Goal: Task Accomplishment & Management: Manage account settings

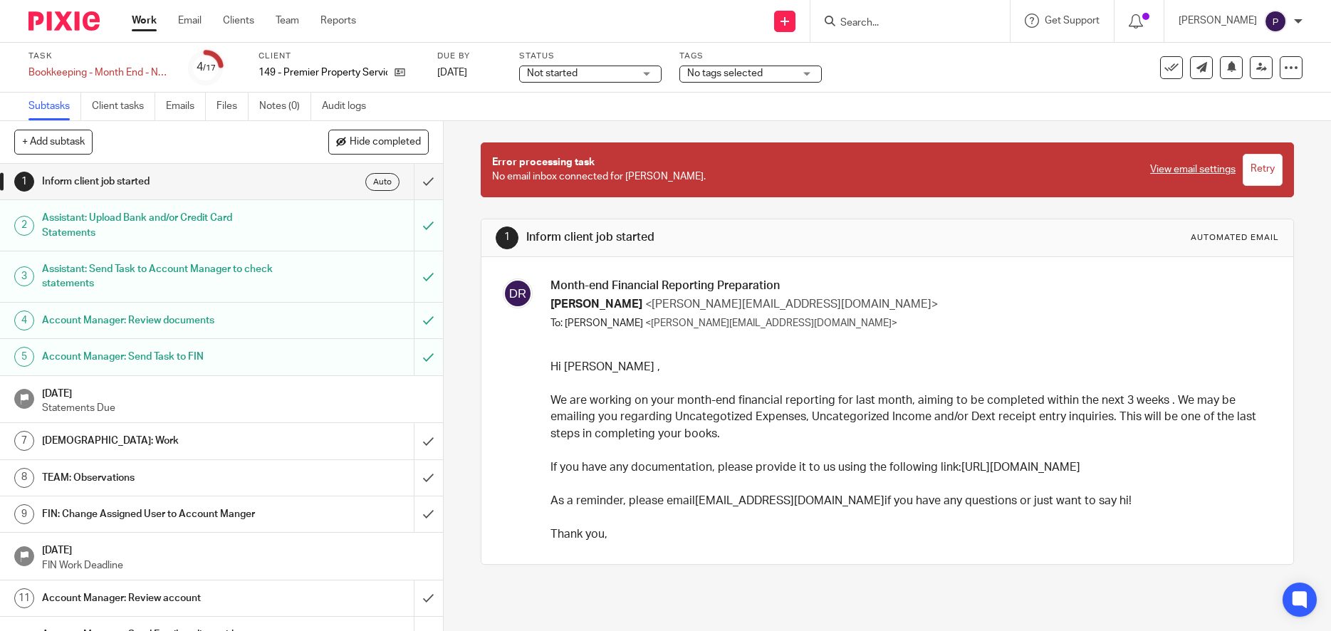
click at [1243, 170] on input "Retry" at bounding box center [1263, 170] width 40 height 32
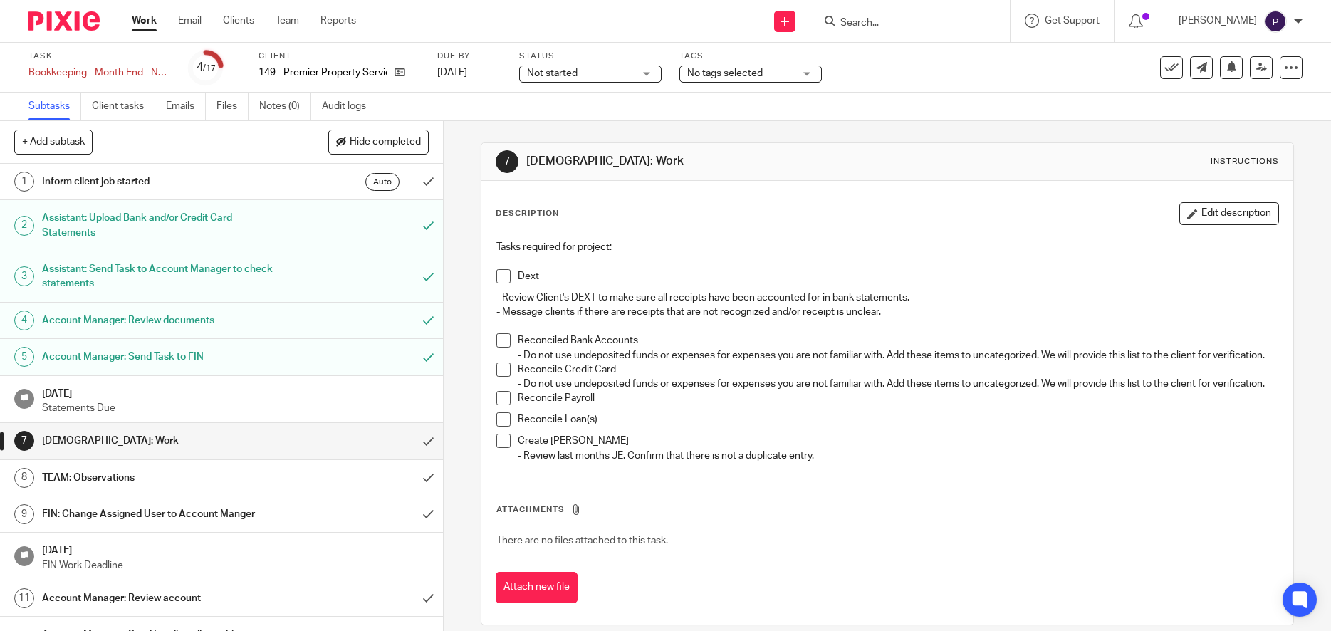
click at [501, 276] on span at bounding box center [504, 276] width 14 height 14
click at [501, 339] on span at bounding box center [504, 340] width 14 height 14
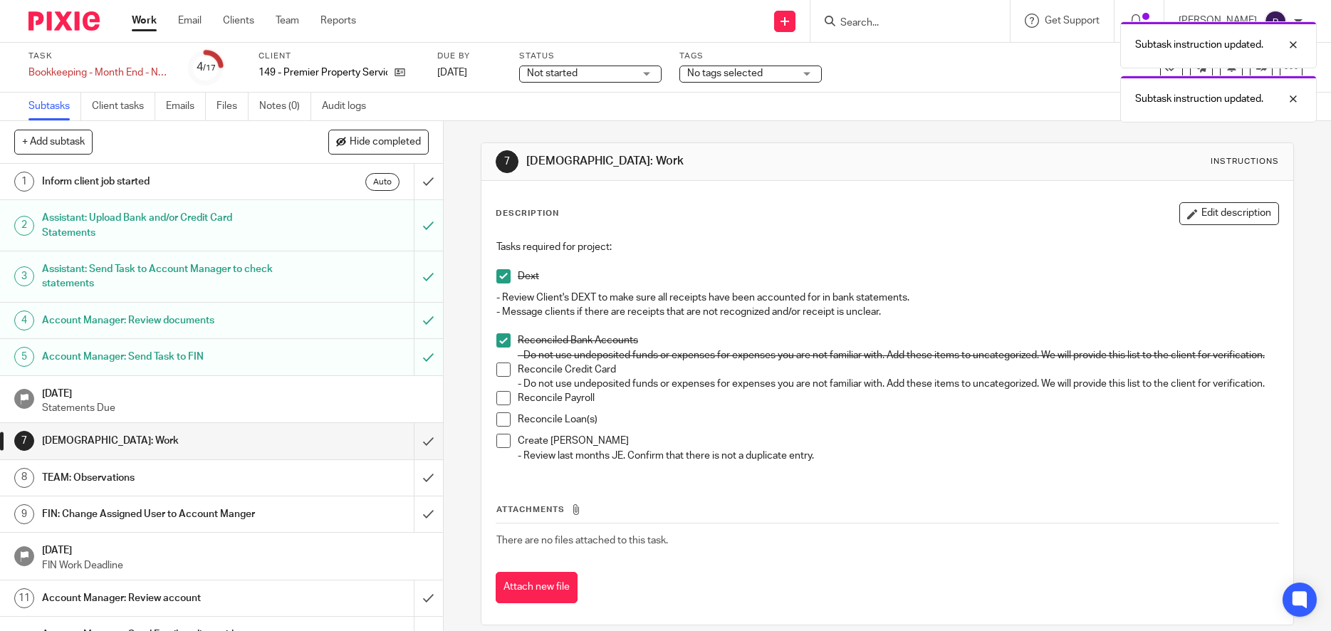
click at [501, 377] on span at bounding box center [504, 370] width 14 height 14
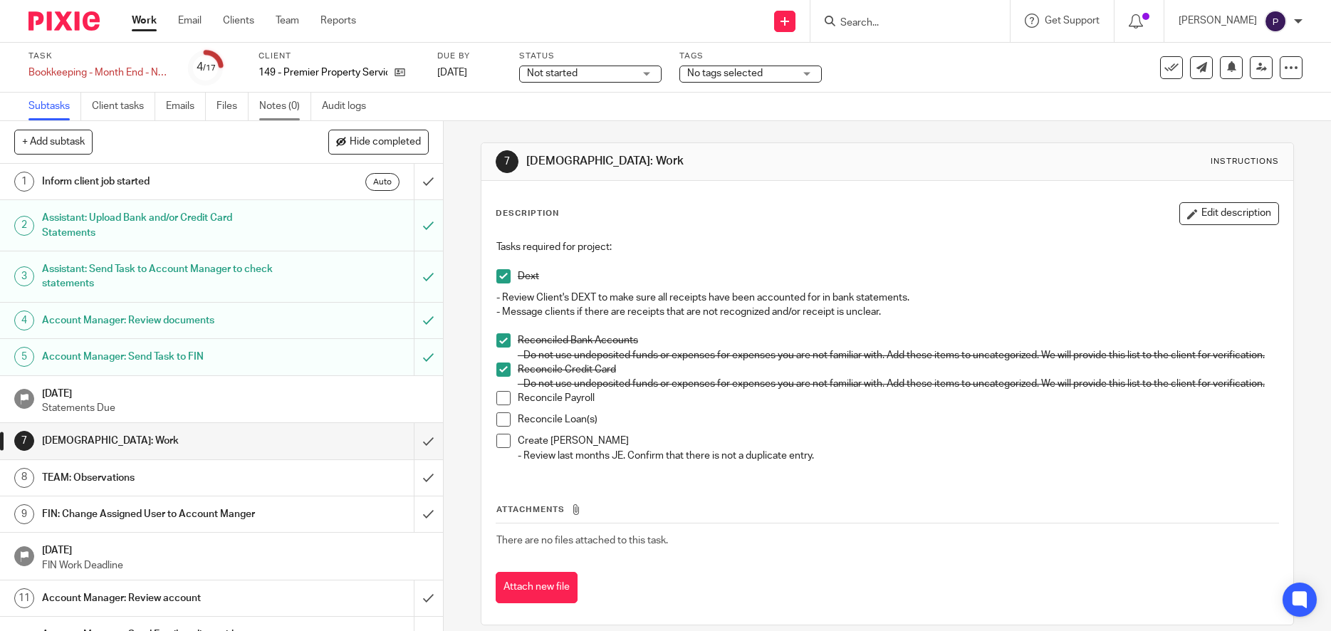
click at [274, 105] on link "Notes (0)" at bounding box center [285, 107] width 52 height 28
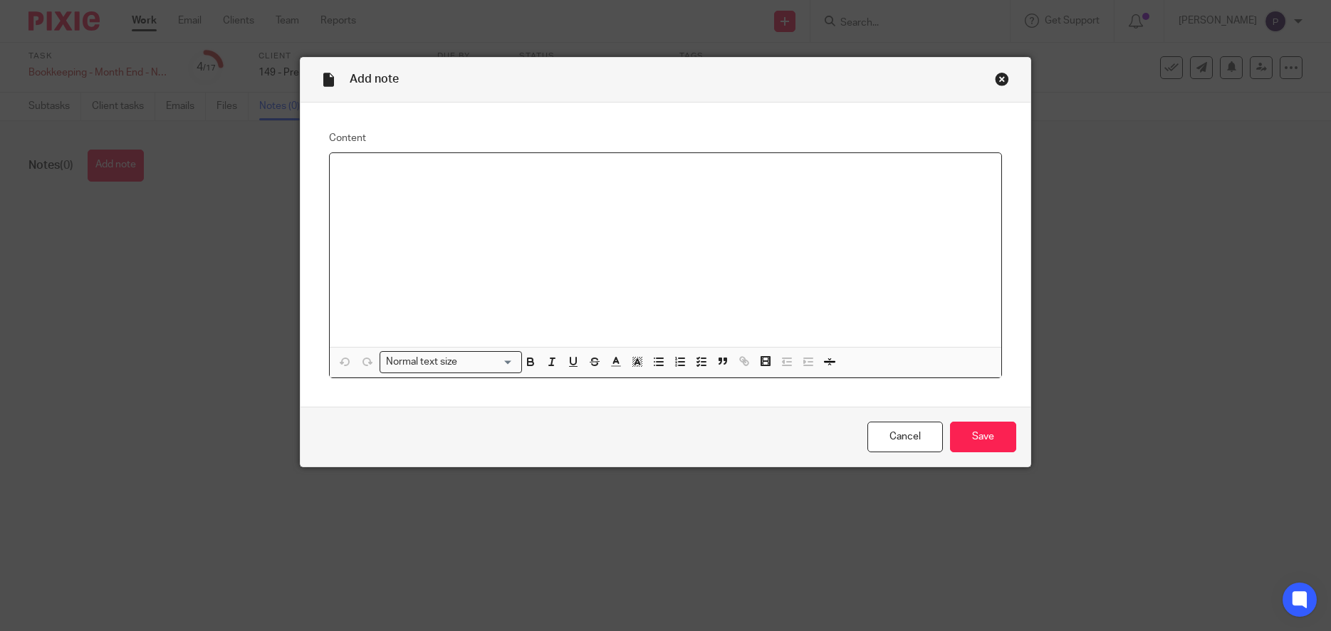
click at [386, 182] on div at bounding box center [666, 250] width 672 height 194
click at [653, 365] on icon "button" at bounding box center [659, 361] width 13 height 13
click at [371, 185] on p at bounding box center [680, 186] width 621 height 14
click at [496, 187] on p "Uncategorized Expense" at bounding box center [680, 186] width 621 height 14
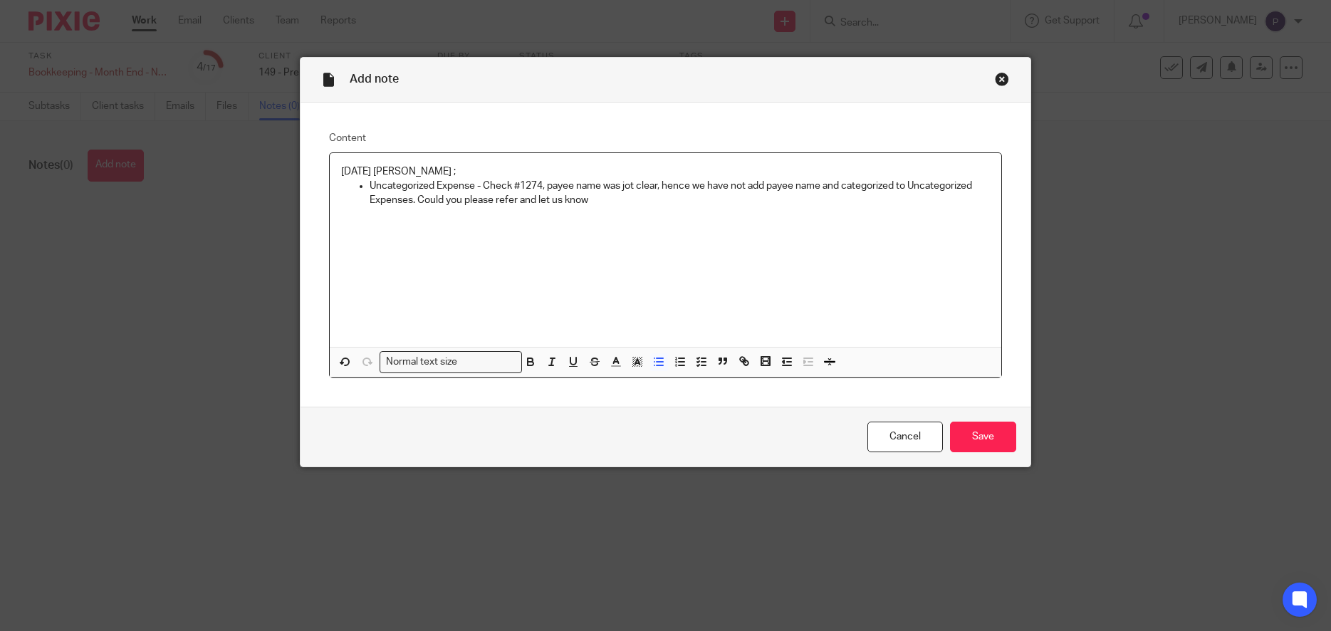
drag, startPoint x: 479, startPoint y: 184, endPoint x: 610, endPoint y: 207, distance: 133.7
click at [610, 207] on p "Uncategorized Expense - Check #1274, payee name was jot clear, hence we have no…" at bounding box center [680, 193] width 621 height 29
click at [804, 363] on polyline "button" at bounding box center [804, 361] width 1 height 3
drag, startPoint x: 460, startPoint y: 199, endPoint x: 587, endPoint y: 198, distance: 126.8
click at [587, 198] on p "Check #1274 - American Land and Leisure - $29" at bounding box center [694, 200] width 593 height 14
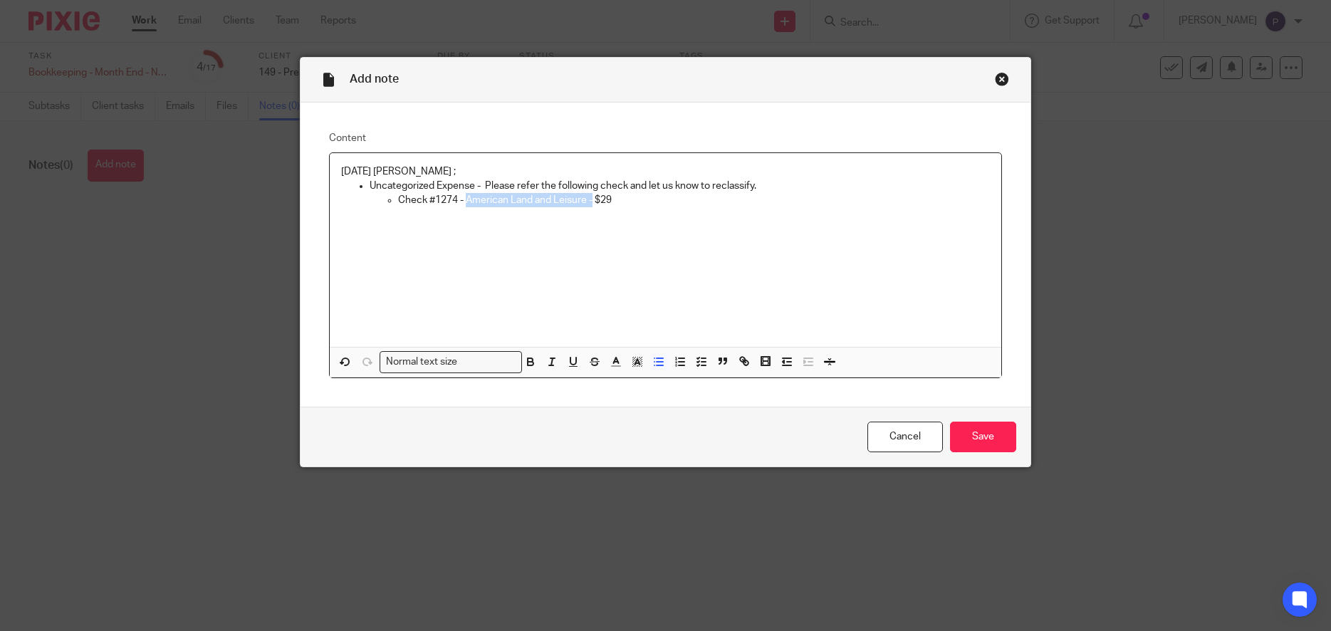
copy p "American Land and Leisure -"
drag, startPoint x: 477, startPoint y: 186, endPoint x: 328, endPoint y: 162, distance: 150.1
click at [330, 162] on div "08/12/2025 Penny ; Uncategorized Expense - Please refer the following check and…" at bounding box center [666, 250] width 672 height 194
click at [524, 358] on icon "button" at bounding box center [530, 361] width 13 height 13
click at [549, 251] on div "08/12/2025 Penny ; Uncategorized Expense - Please refer the following check and…" at bounding box center [666, 250] width 672 height 194
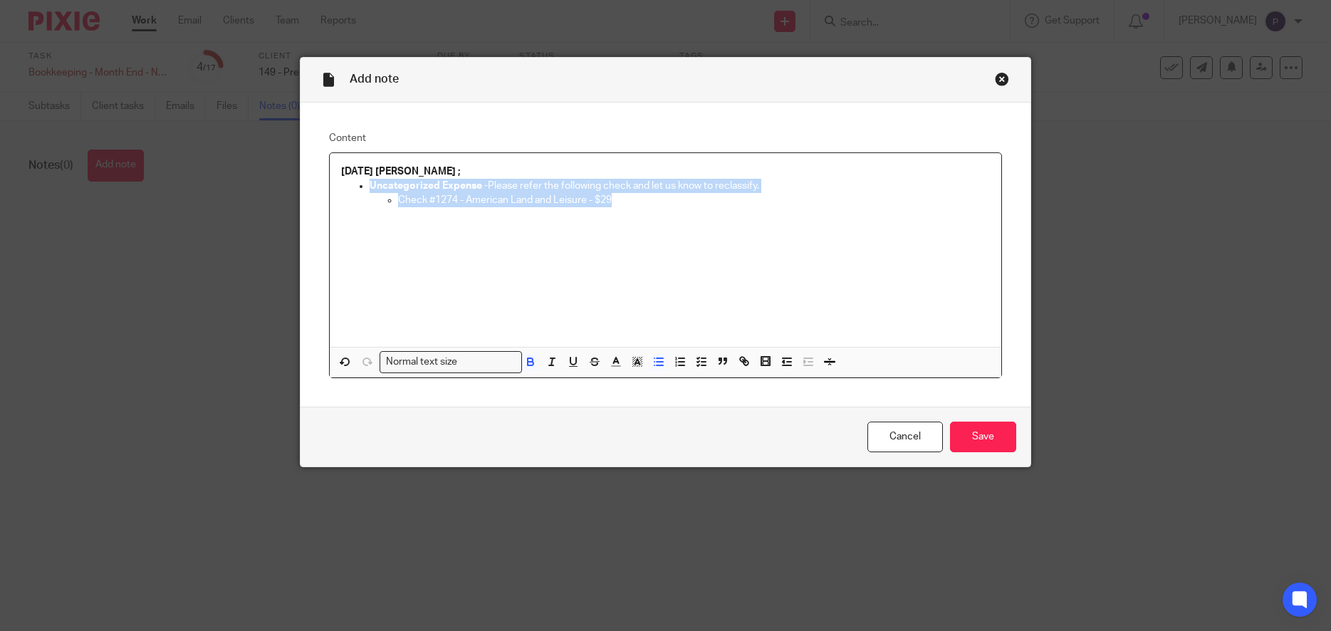
drag, startPoint x: 497, startPoint y: 206, endPoint x: 363, endPoint y: 184, distance: 136.3
click at [363, 184] on div "08/12/2025 Penny ; Uncategorized Expense - Please refer the following check and…" at bounding box center [666, 250] width 672 height 194
copy li "Uncategorized Expense - Please refer the following check and let us know to rec…"
click at [975, 435] on input "Save" at bounding box center [983, 437] width 66 height 31
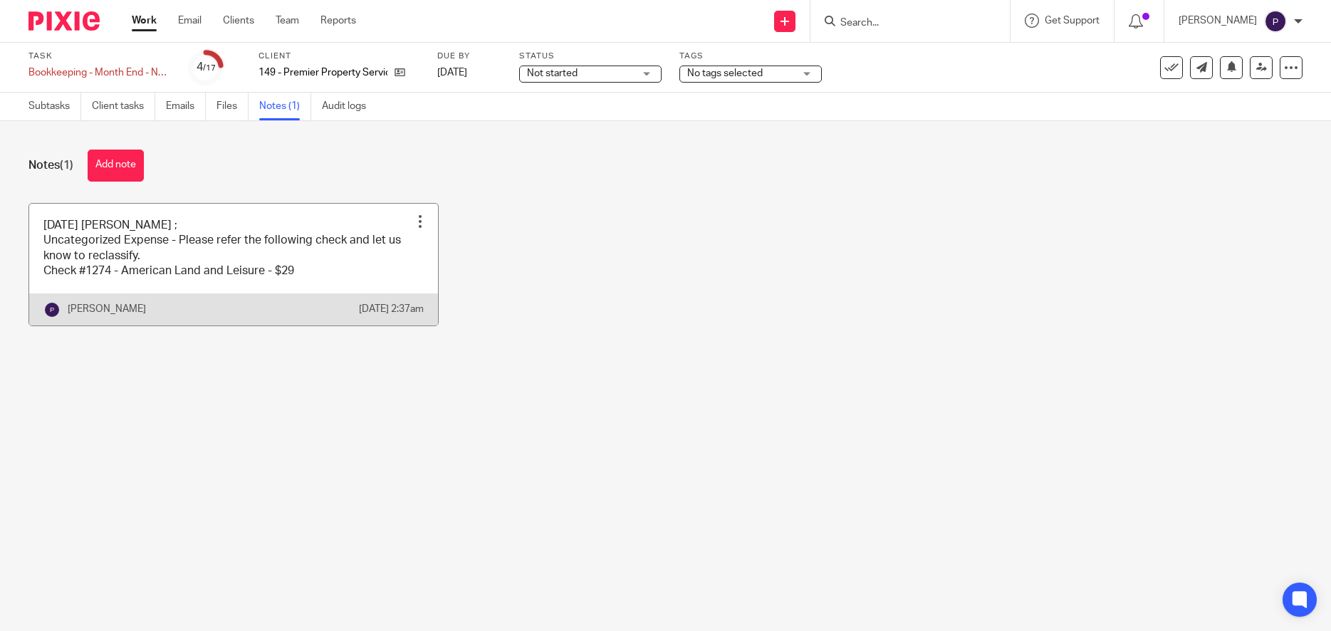
click at [269, 255] on link at bounding box center [233, 265] width 409 height 122
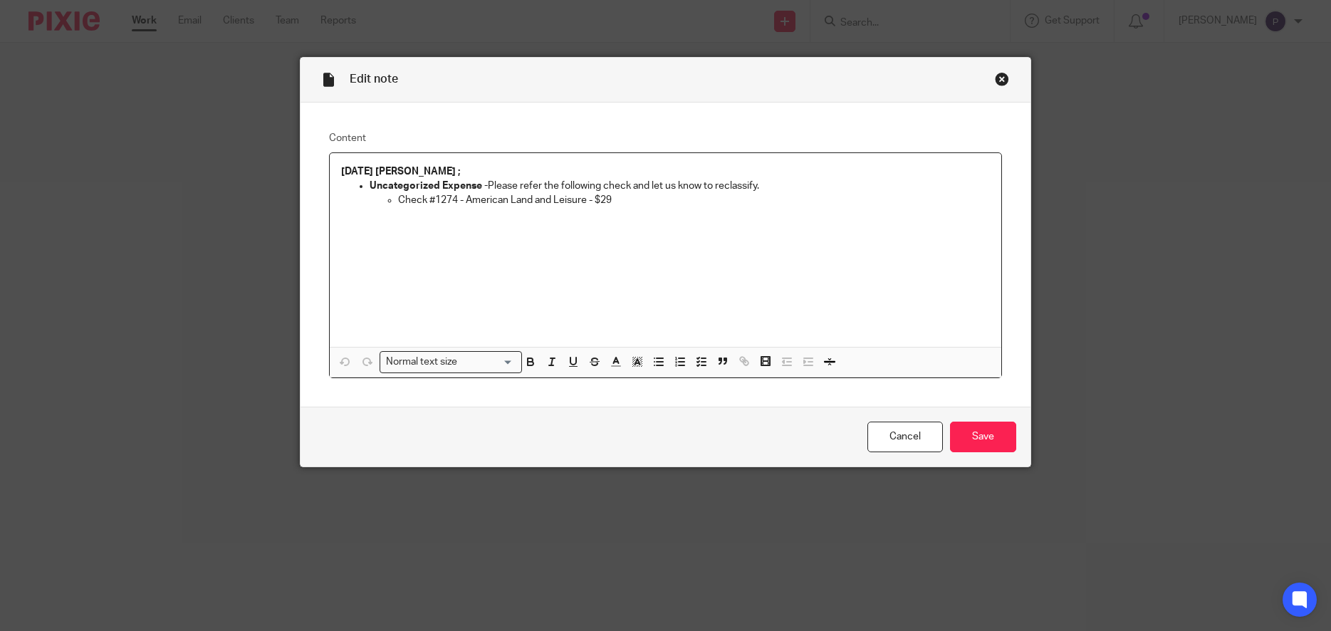
click at [615, 202] on p "Check #1274 - American Land and Leisure - $29" at bounding box center [694, 200] width 593 height 14
click at [655, 363] on icon "button" at bounding box center [659, 361] width 13 height 13
click at [385, 227] on p at bounding box center [680, 229] width 621 height 14
paste div
click at [440, 230] on p "B&O Taxes -" at bounding box center [680, 229] width 621 height 14
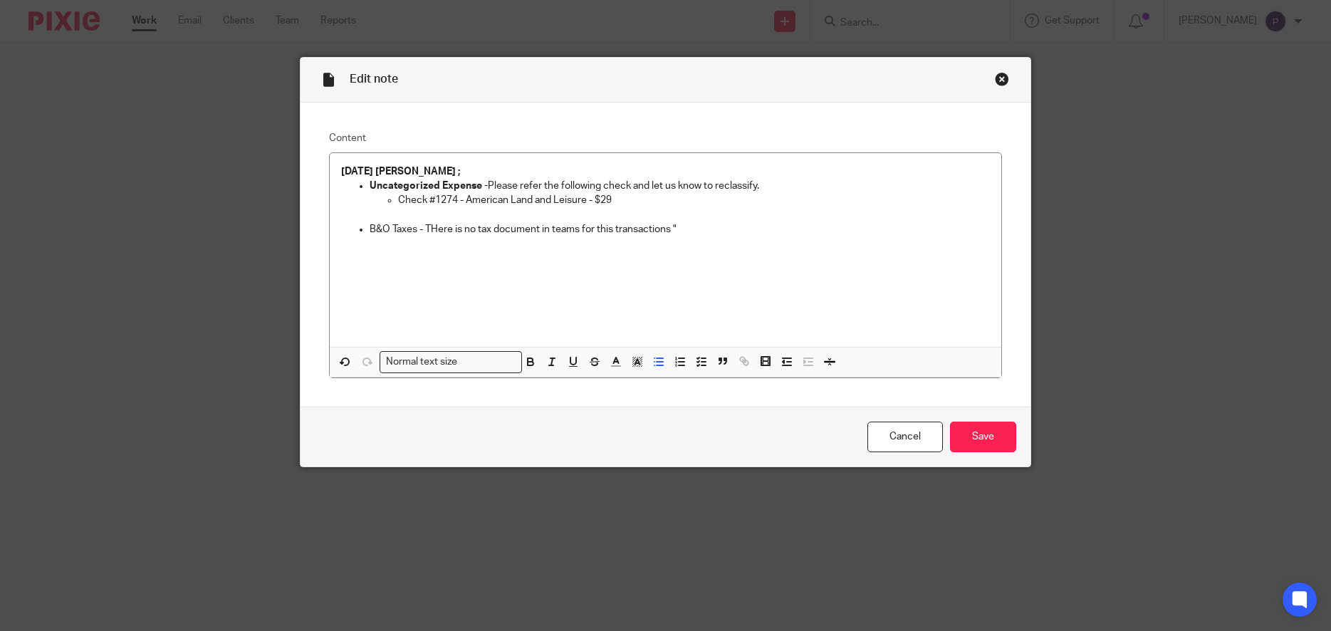
click at [681, 233] on p "B&O Taxes - THere is no tax document in teams for this transactions "" at bounding box center [680, 229] width 621 height 14
click at [487, 247] on p "B&O Taxes - THere is no tax document in teams for this transactions "WA DEPT RE…" at bounding box center [680, 236] width 621 height 29
drag, startPoint x: 479, startPoint y: 241, endPoint x: 511, endPoint y: 241, distance: 32.1
click at [511, 241] on p "B&O Taxes - THere is no tax document in teams for this transactions "WA DEPT RE…" at bounding box center [680, 236] width 621 height 29
click at [488, 229] on p "B&O Taxes - THere is no tax document in teams for this transactions "WA DEPT RE…" at bounding box center [680, 236] width 621 height 29
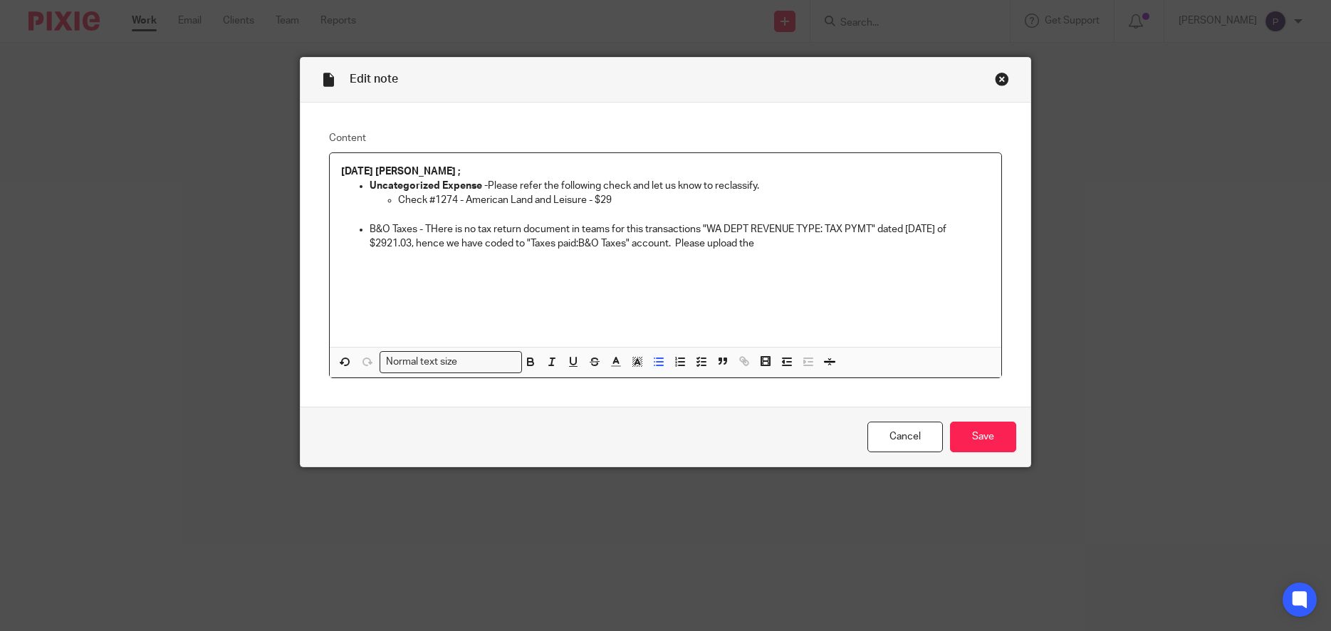
click at [759, 243] on p "B&O Taxes - THere is no tax return document in teams for this transactions "WA …" at bounding box center [680, 236] width 621 height 29
drag, startPoint x: 914, startPoint y: 256, endPoint x: 363, endPoint y: 231, distance: 551.9
click at [363, 231] on div "08/12/2025 Penny ; Uncategorized Expense - Please refer the following check and…" at bounding box center [666, 250] width 672 height 194
copy p "B&O Taxes - THere is no tax return document in teams for this transactions "WA …"
click at [487, 264] on div "08/12/2025 Penny ; Uncategorized Expense - Please refer the following check and…" at bounding box center [666, 250] width 672 height 194
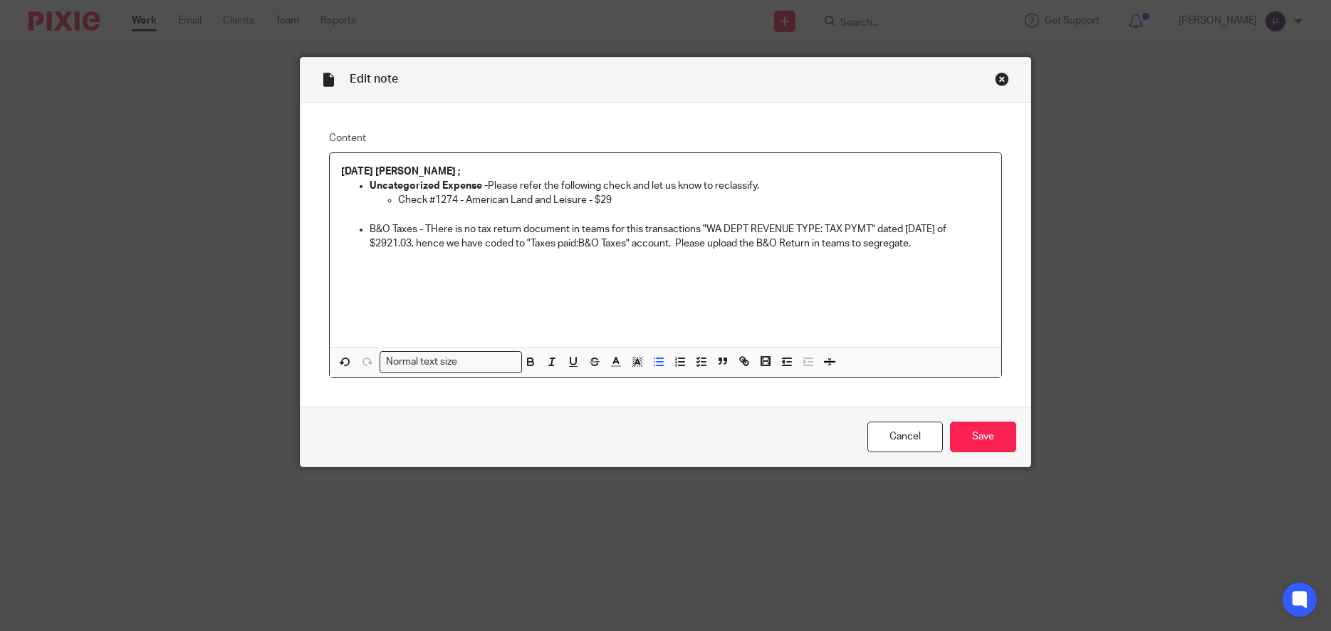
drag, startPoint x: 364, startPoint y: 228, endPoint x: 917, endPoint y: 245, distance: 553.8
click at [917, 245] on p "B&O Taxes - THere is no tax return document in teams for this transactions "WA …" at bounding box center [680, 236] width 621 height 29
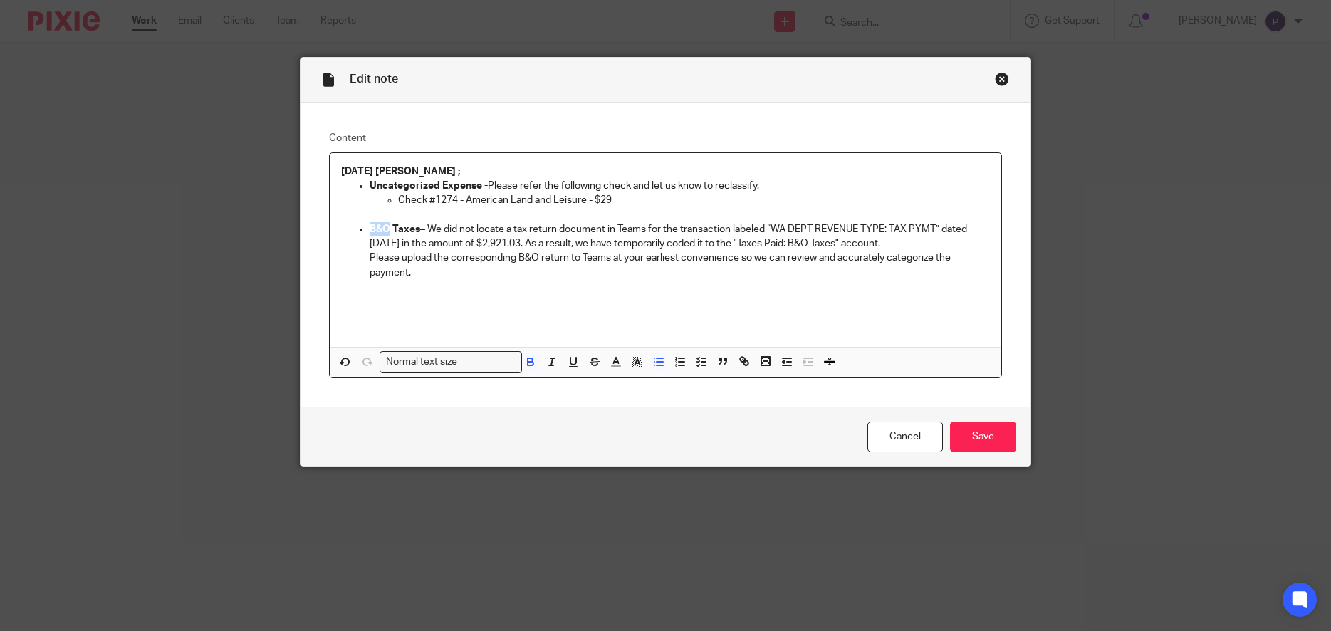
drag, startPoint x: 364, startPoint y: 231, endPoint x: 389, endPoint y: 234, distance: 25.2
click at [387, 232] on strong "B&O Taxes" at bounding box center [395, 229] width 51 height 10
click at [492, 230] on p "B&O Taxes – We did not locate a tax return document in Teams for the transactio…" at bounding box center [680, 236] width 621 height 29
click at [501, 227] on p "B&O Taxes – We did not find a tax return document in Teams for the transaction …" at bounding box center [680, 236] width 621 height 29
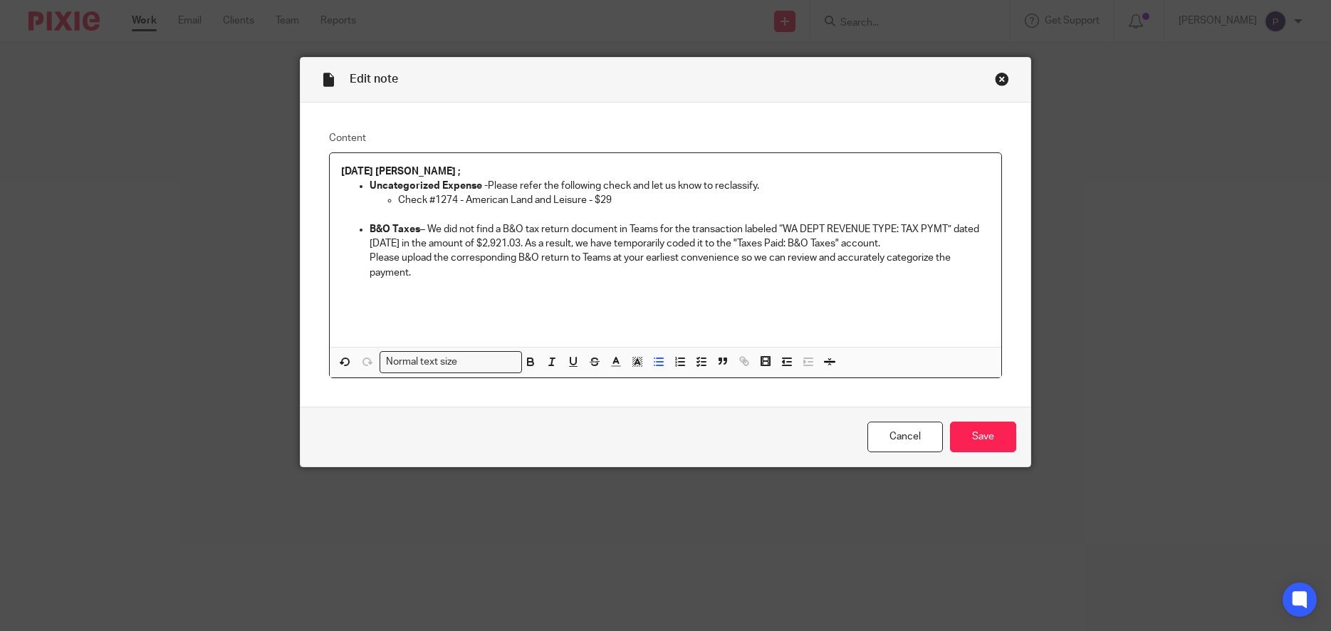
click at [751, 228] on p "B&O Taxes – We did not find a B&O tax return document in Teams for the transact…" at bounding box center [680, 236] width 621 height 29
click at [987, 440] on input "Save" at bounding box center [983, 437] width 66 height 31
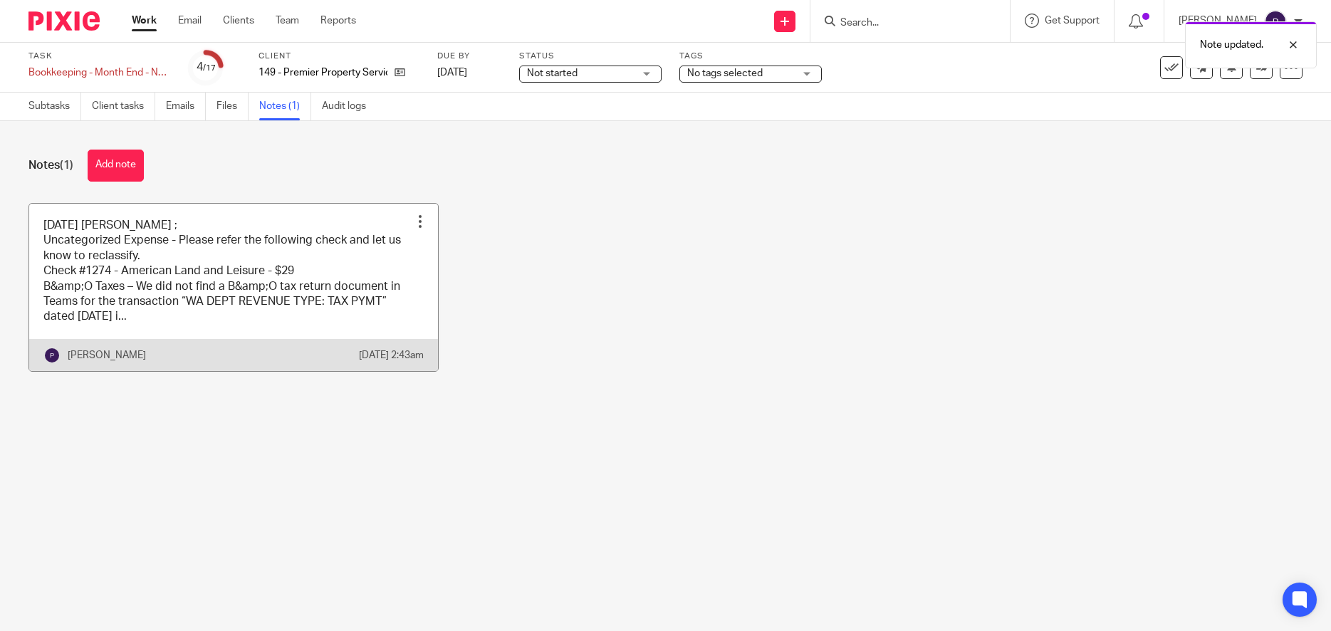
click at [177, 313] on link at bounding box center [233, 287] width 409 height 167
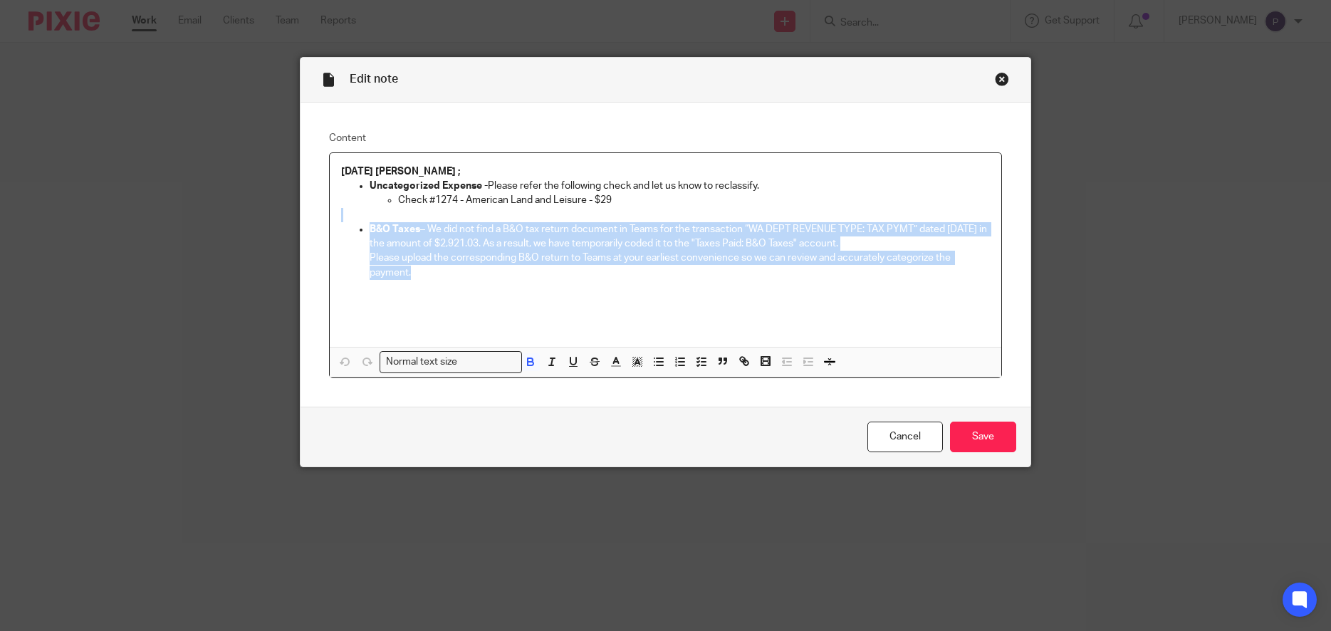
drag, startPoint x: 390, startPoint y: 266, endPoint x: 363, endPoint y: 222, distance: 52.4
click at [363, 222] on div "[DATE] [PERSON_NAME] ; Uncategorized Expense - Please refer the following check…" at bounding box center [666, 250] width 672 height 194
copy div "B&O Taxes – We did not find a B&O tax return document in Teams for the transact…"
click at [970, 435] on input "Save" at bounding box center [983, 437] width 66 height 31
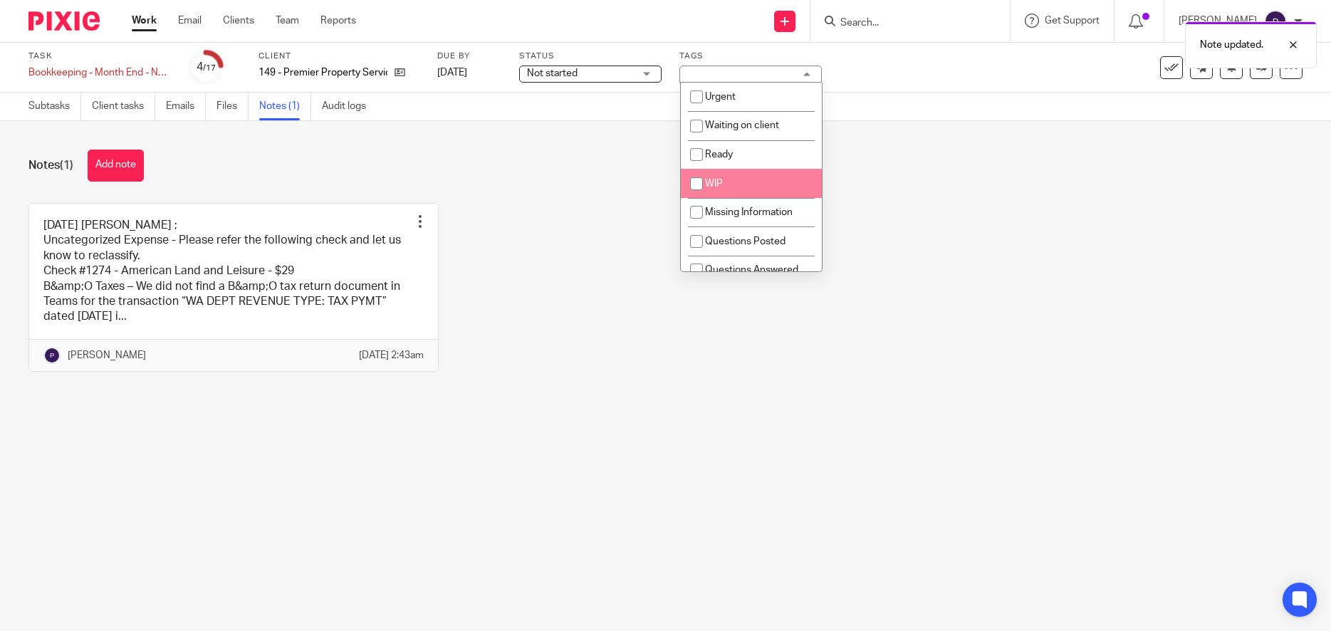
scroll to position [43, 0]
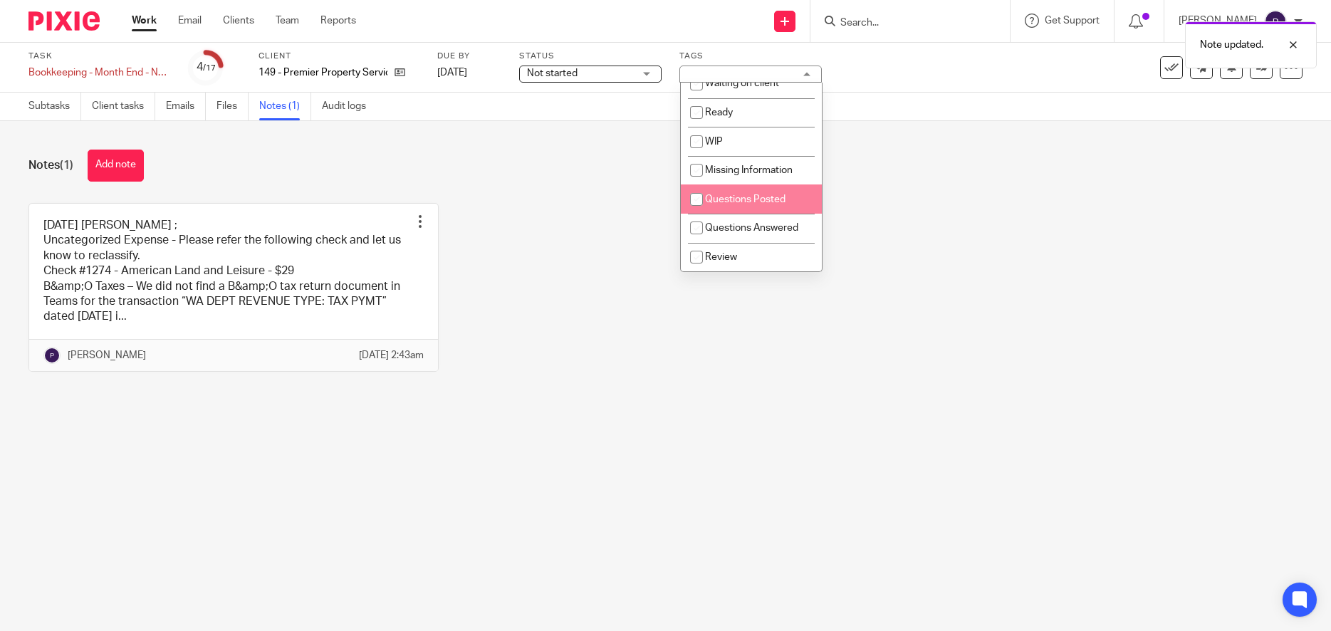
click at [697, 199] on input "checkbox" at bounding box center [696, 199] width 27 height 27
checkbox input "true"
click at [1257, 72] on icon at bounding box center [1262, 67] width 11 height 11
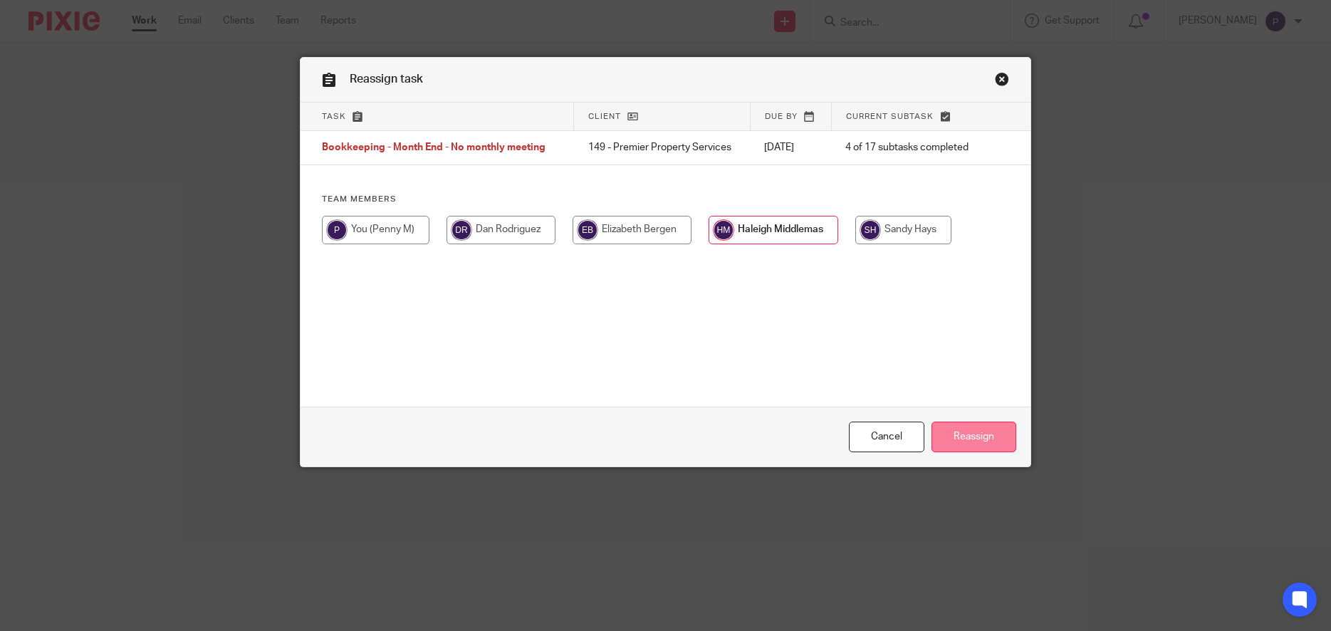
click at [977, 442] on input "Reassign" at bounding box center [974, 437] width 85 height 31
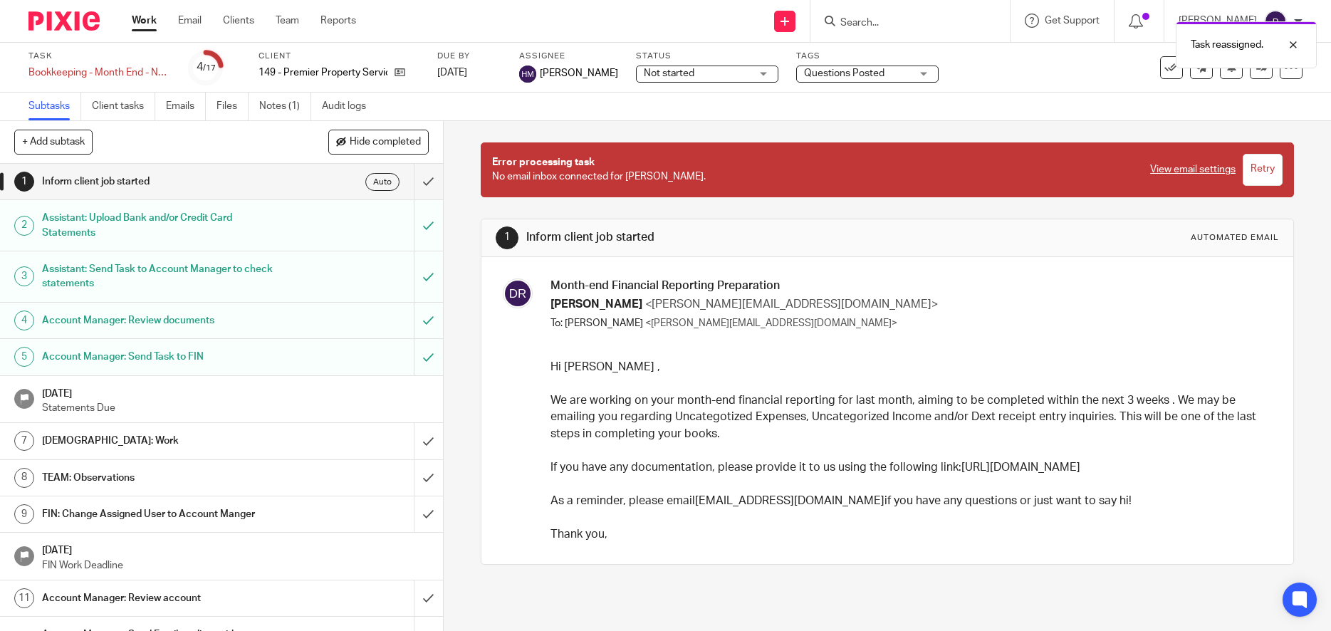
click at [146, 21] on link "Work" at bounding box center [144, 21] width 25 height 14
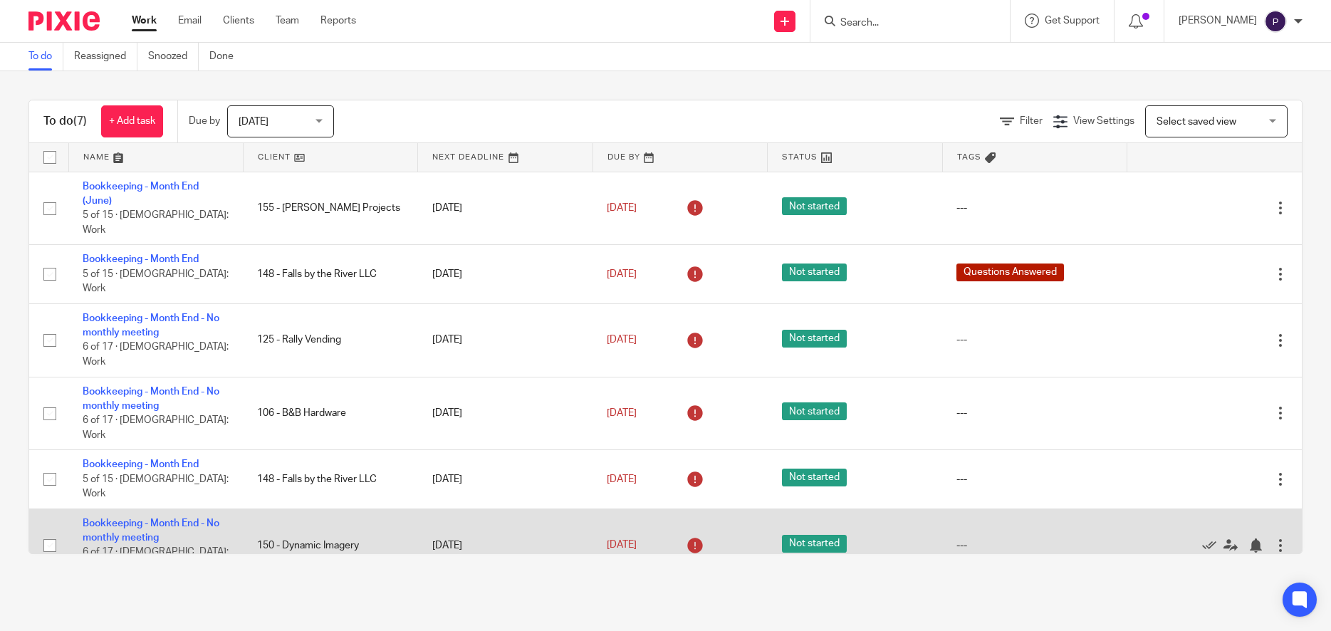
scroll to position [14, 0]
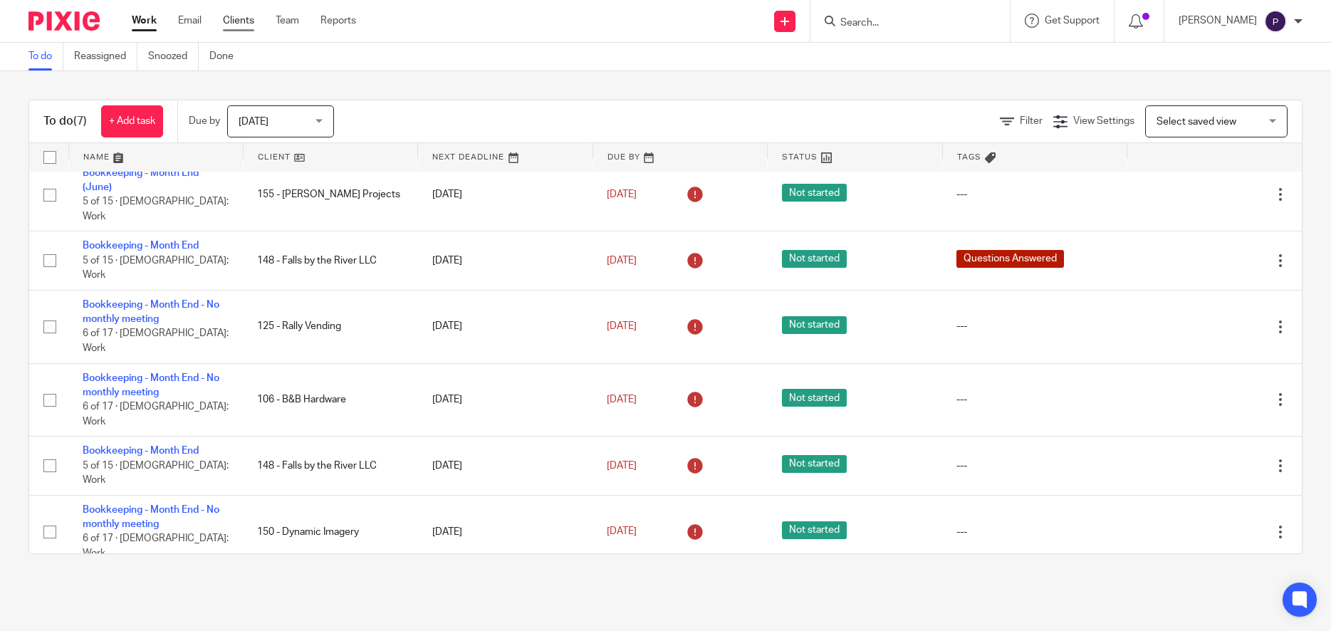
click at [242, 14] on link "Clients" at bounding box center [238, 21] width 31 height 14
